Goal: Find specific page/section: Find specific page/section

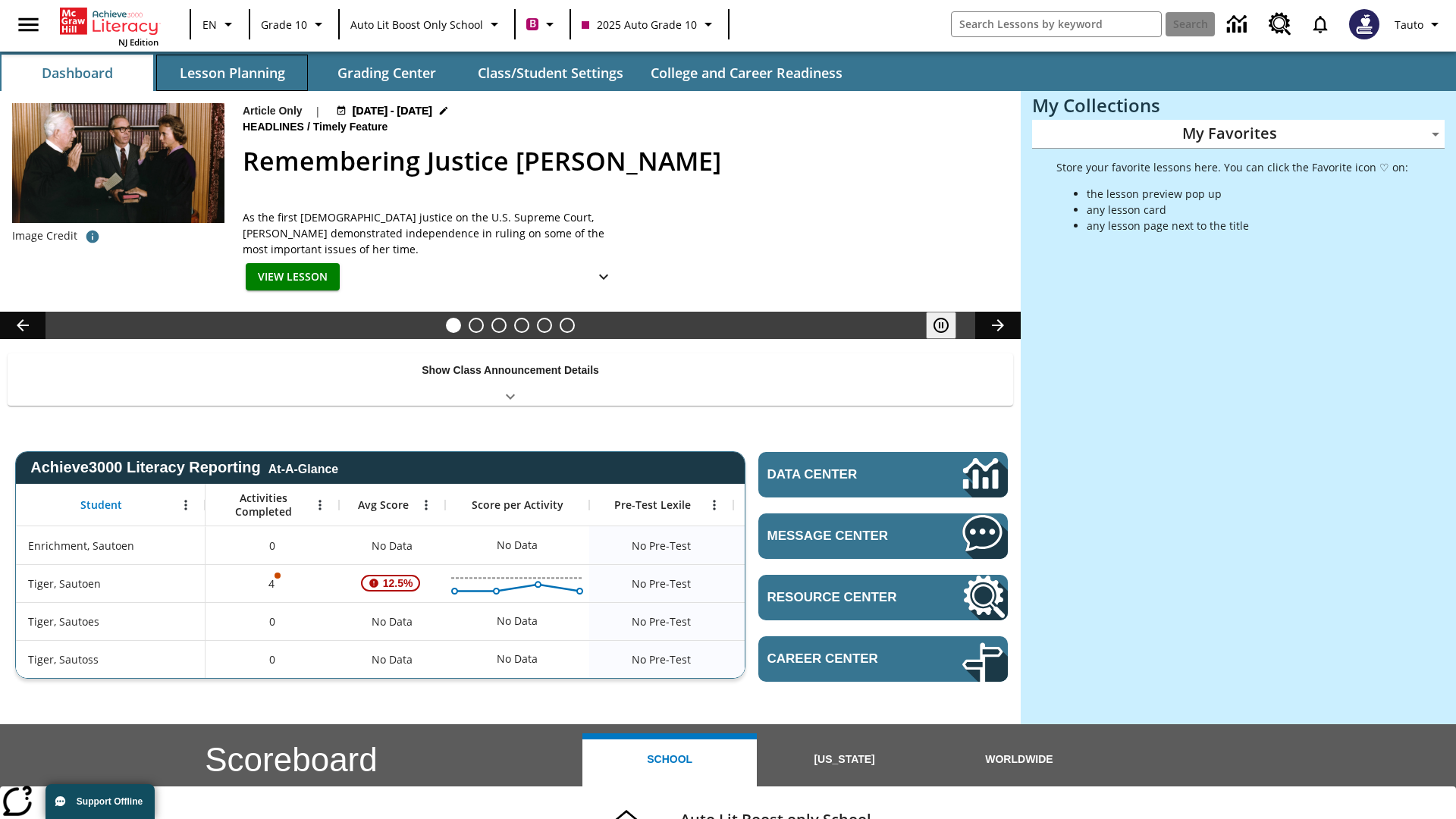
click at [232, 72] on button "Lesson Planning" at bounding box center [232, 72] width 152 height 36
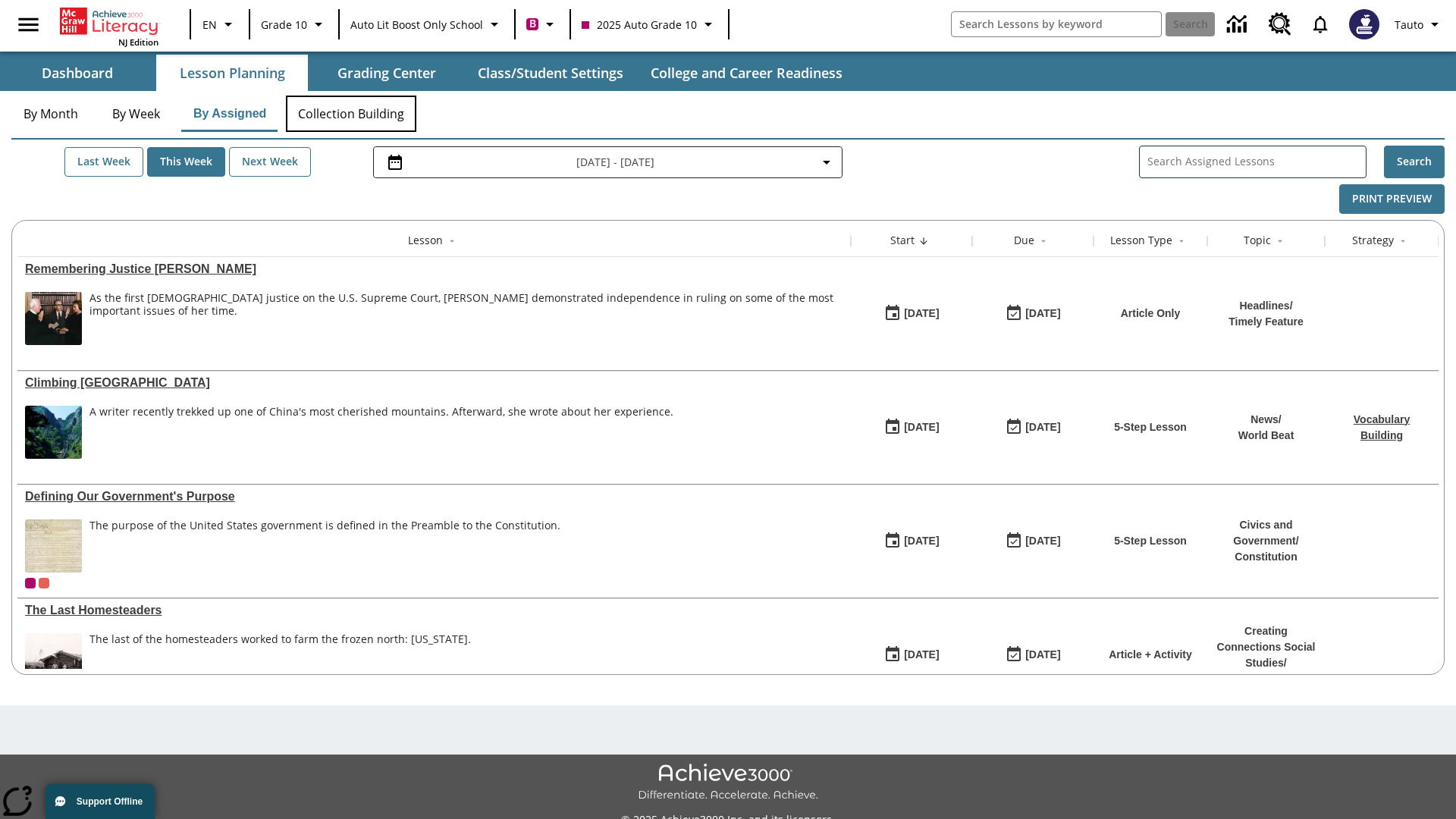
click at [350, 114] on button "Collection Building" at bounding box center [350, 113] width 131 height 36
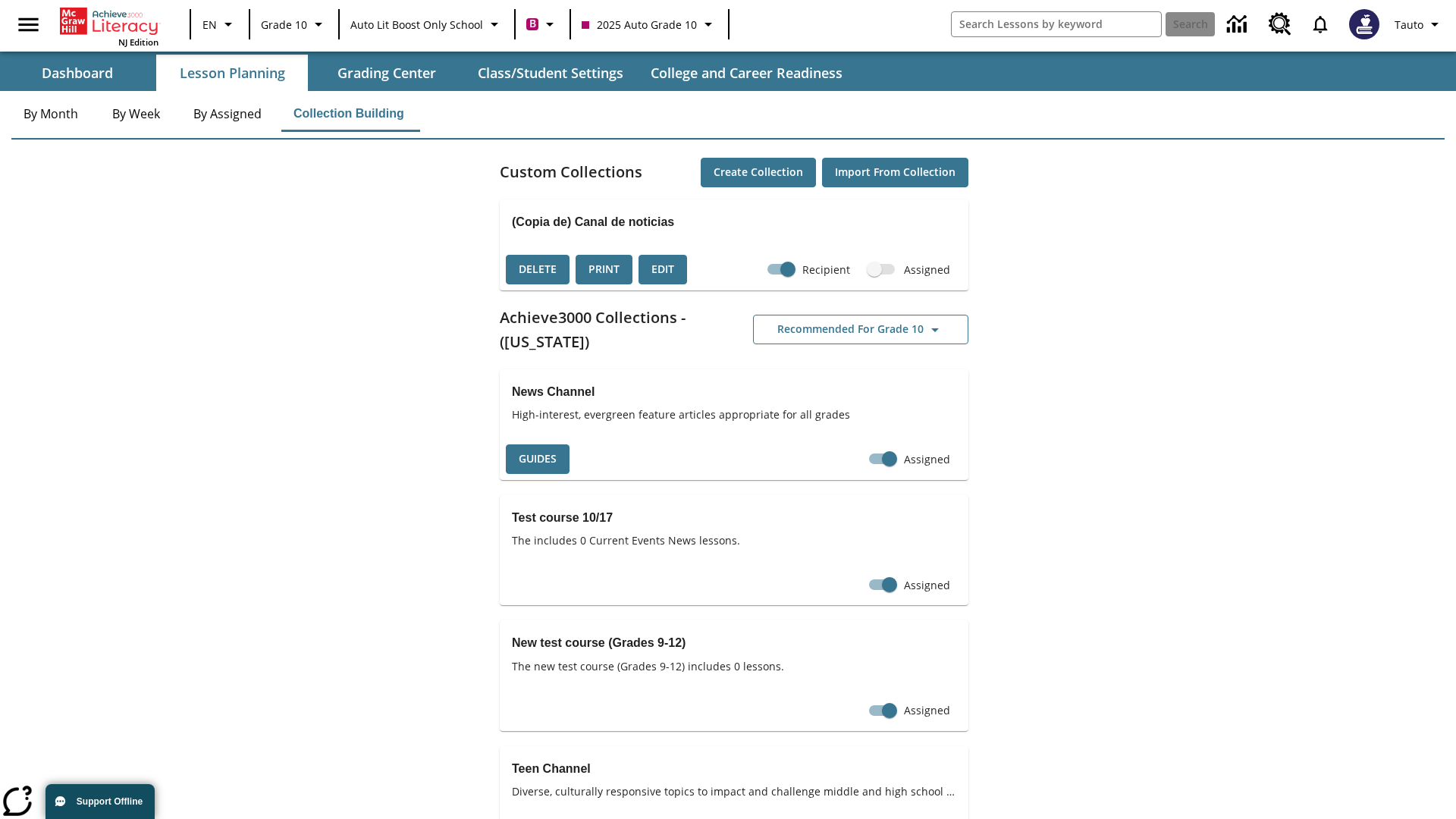
checkbox input "true"
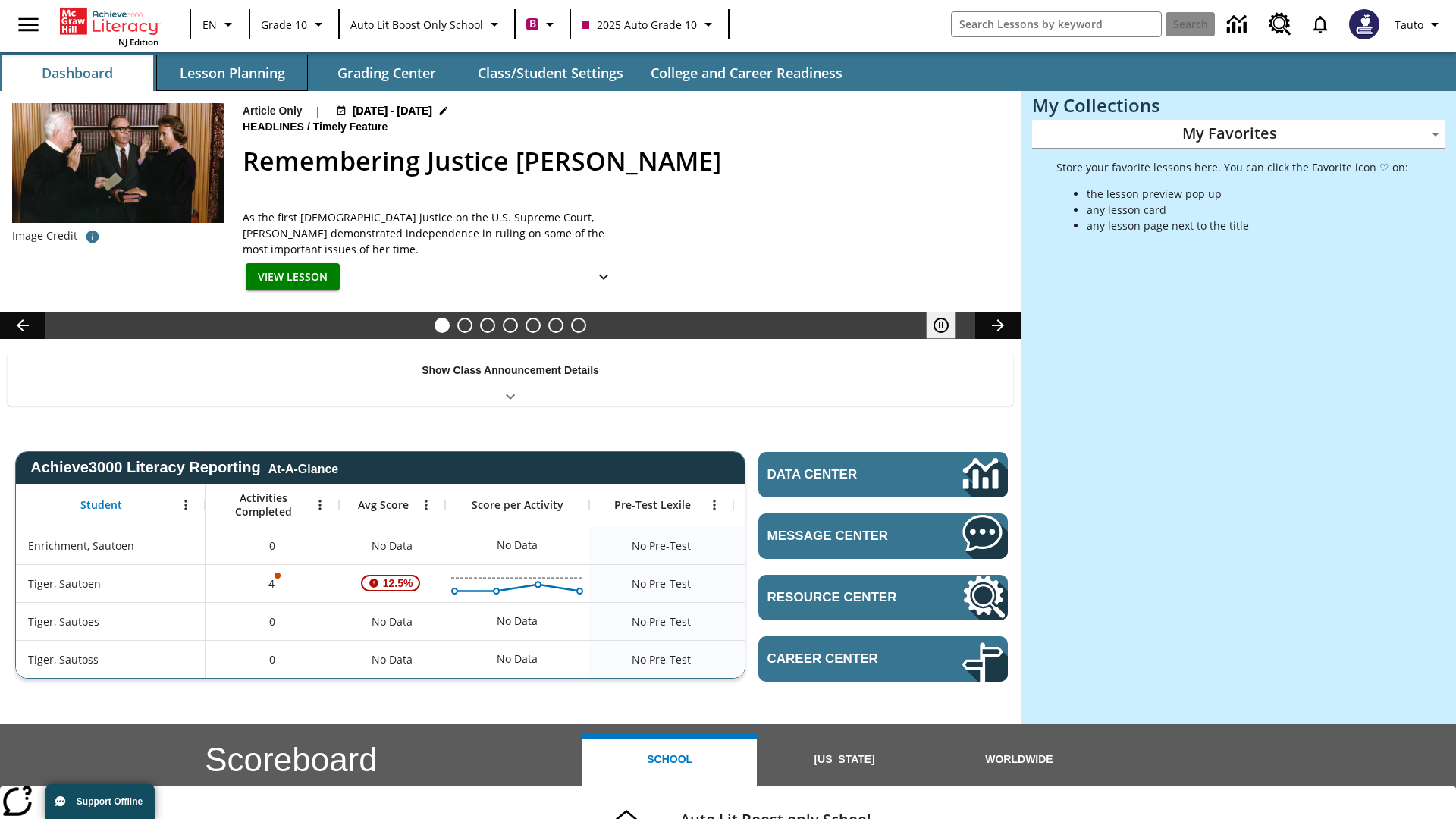
click at [232, 72] on button "Lesson Planning" at bounding box center [232, 72] width 152 height 36
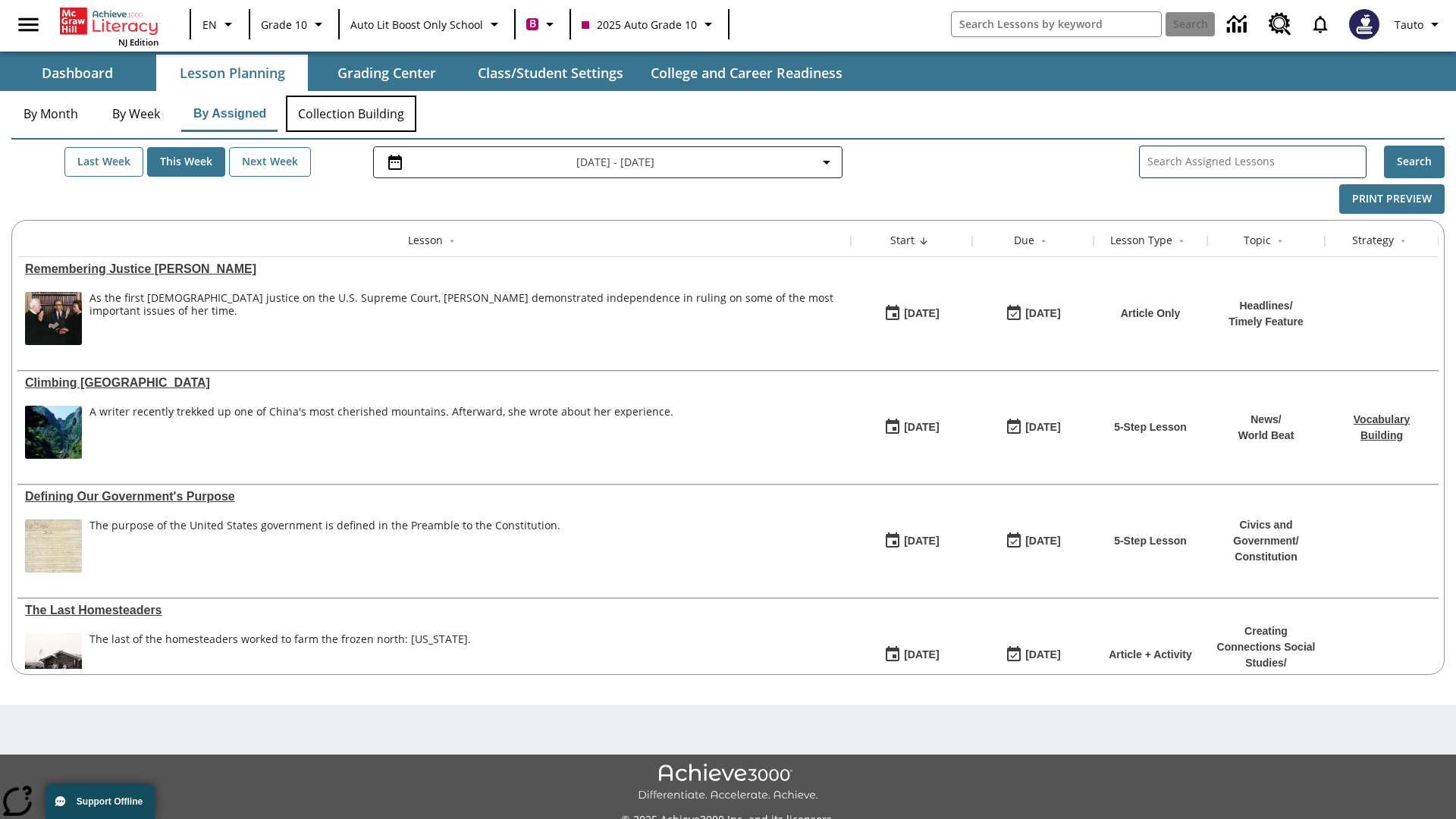
click at [350, 114] on button "Collection Building" at bounding box center [350, 113] width 131 height 36
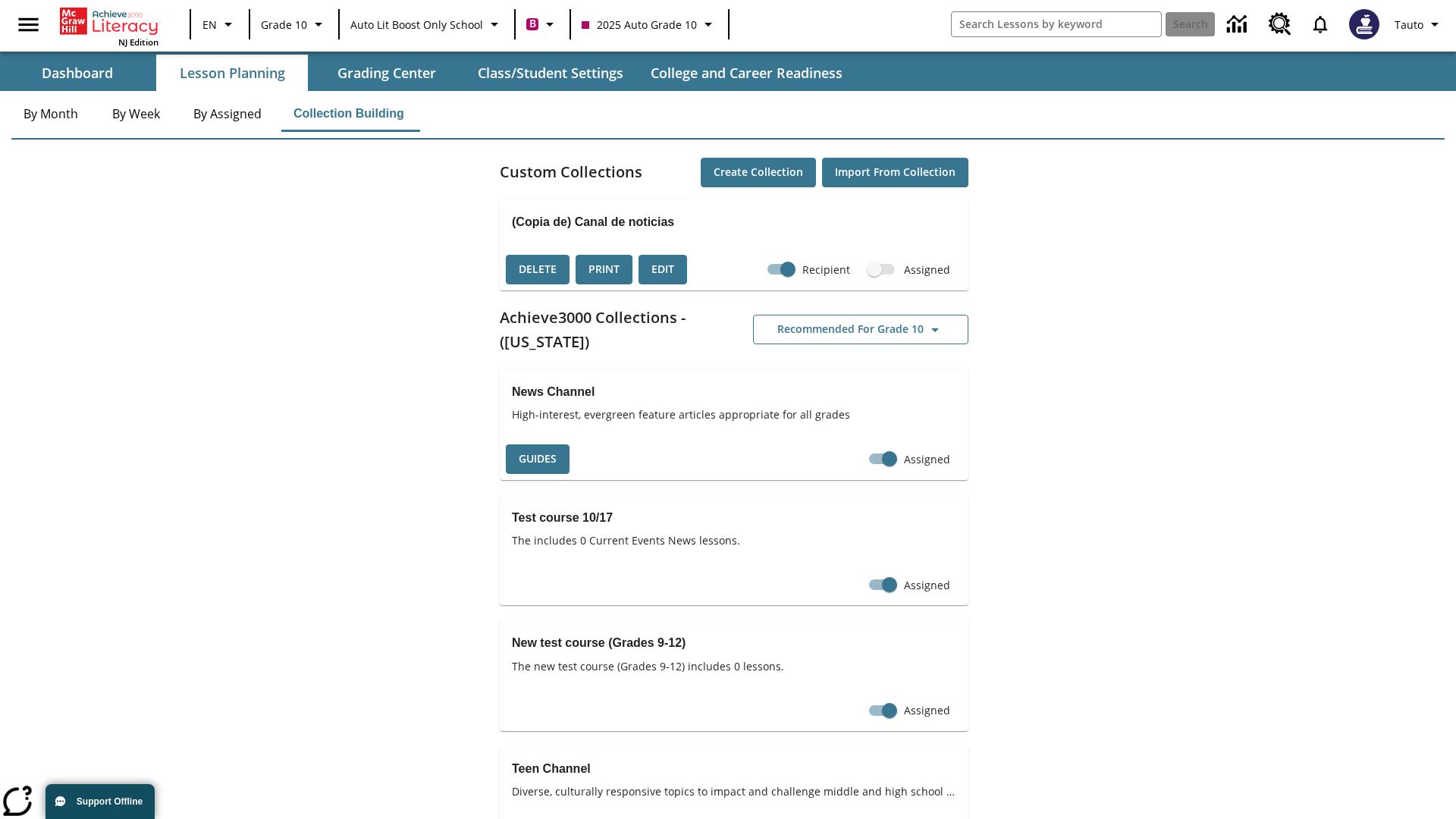
checkbox input "false"
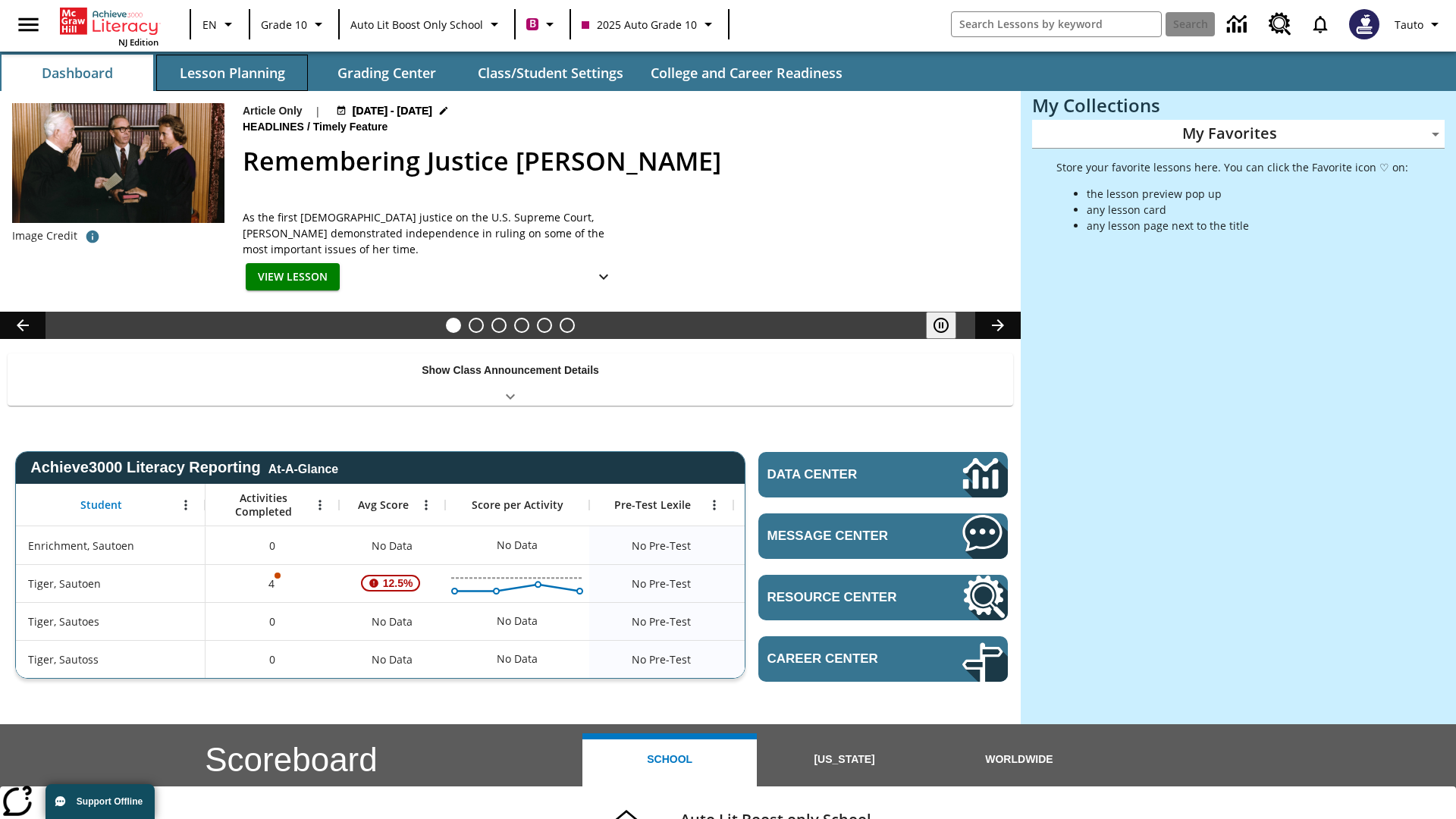
click at [232, 72] on button "Lesson Planning" at bounding box center [232, 72] width 152 height 36
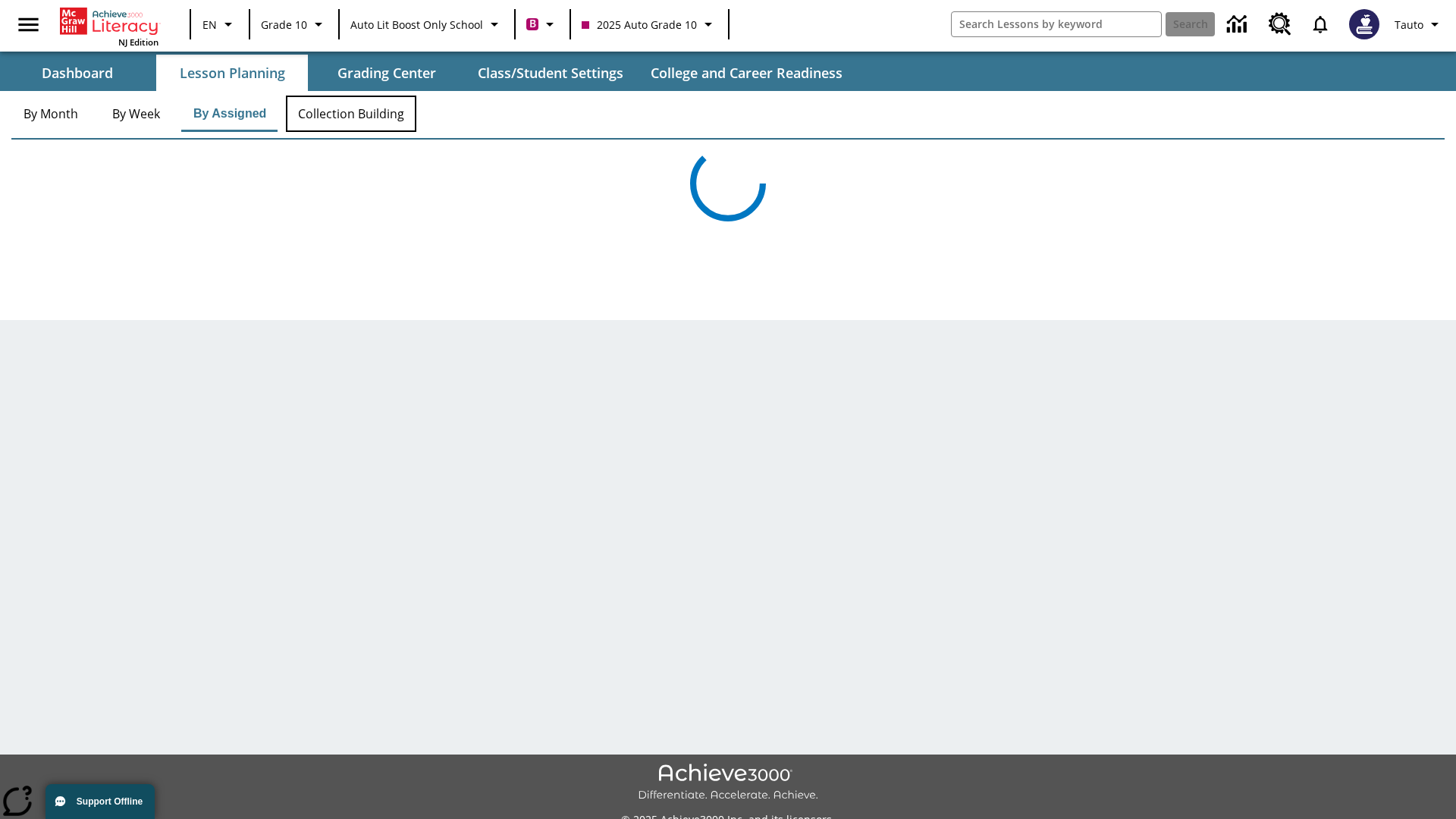
click at [350, 114] on button "Collection Building" at bounding box center [350, 113] width 131 height 36
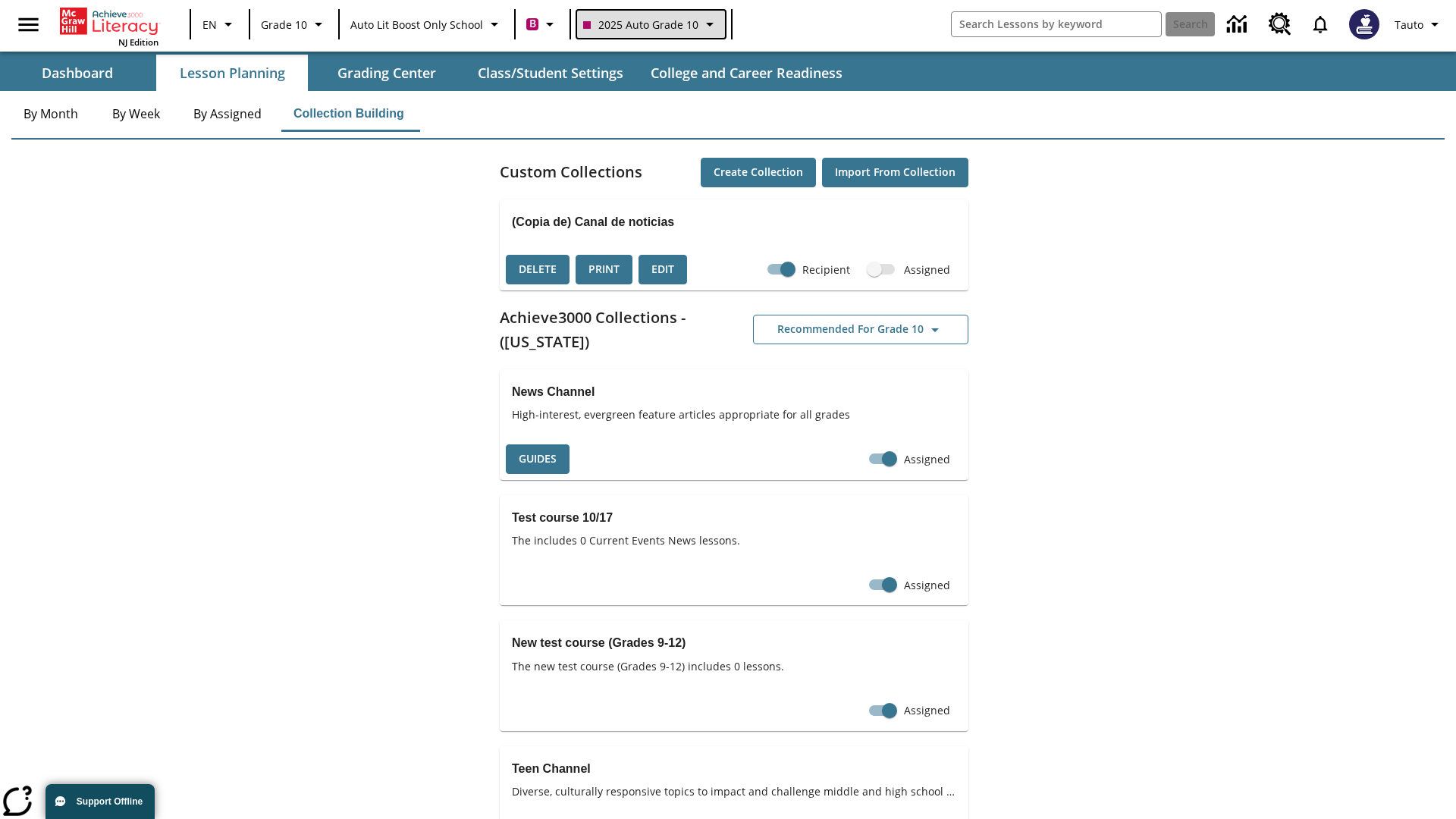
click at [649, 24] on span "2025 Auto Grade 10" at bounding box center [640, 24] width 115 height 16
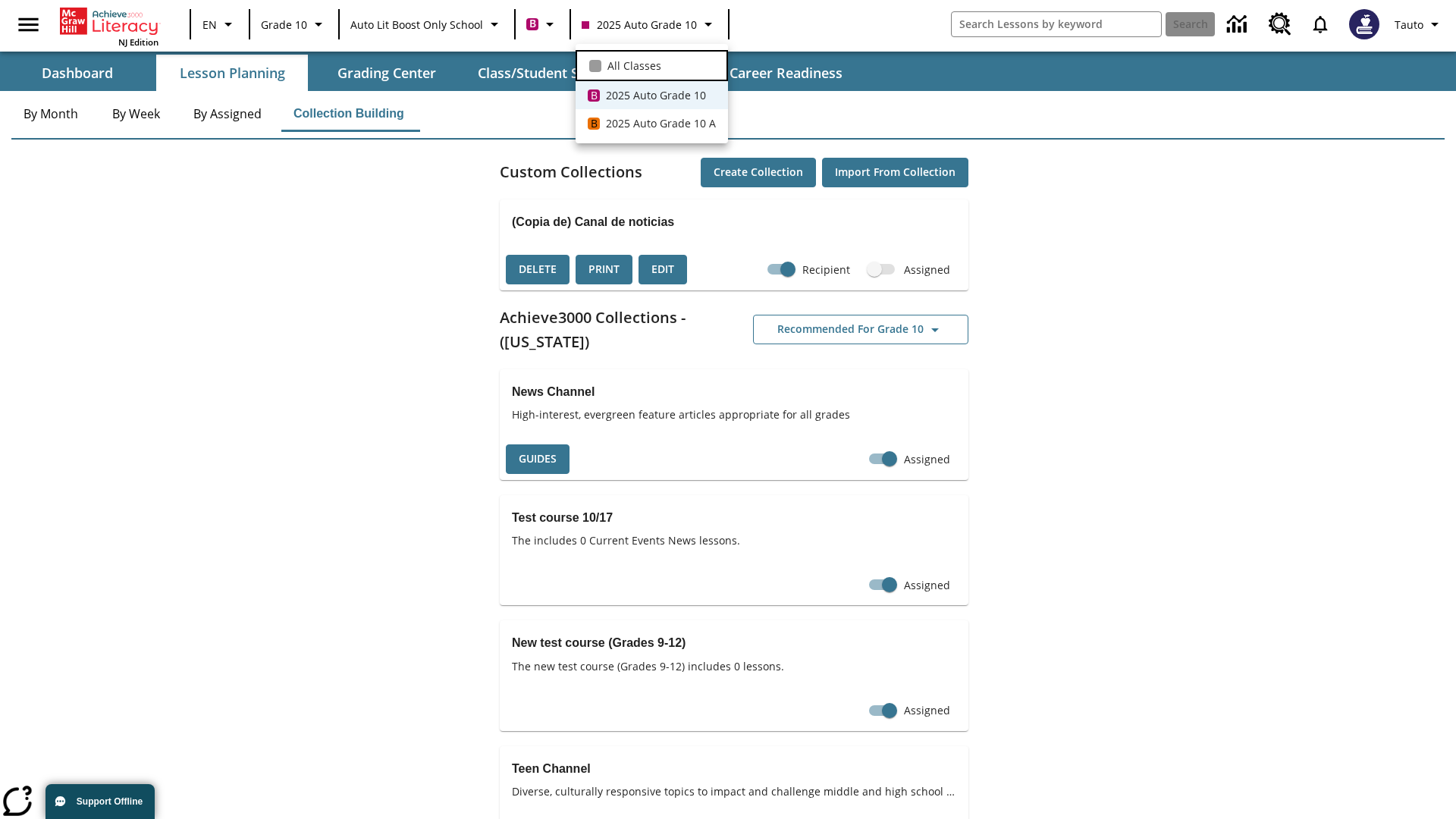
click at [651, 64] on span "All Classes" at bounding box center [634, 65] width 54 height 16
